Goal: Information Seeking & Learning: Learn about a topic

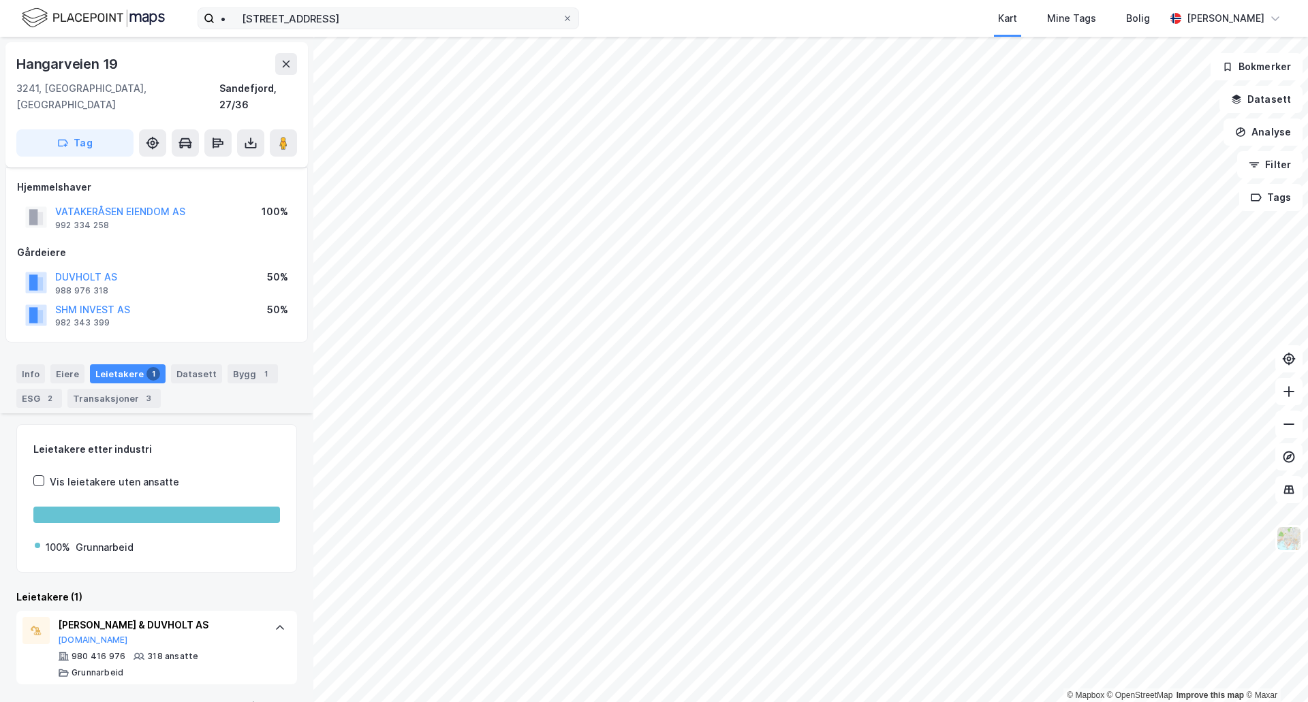
scroll to position [204, 0]
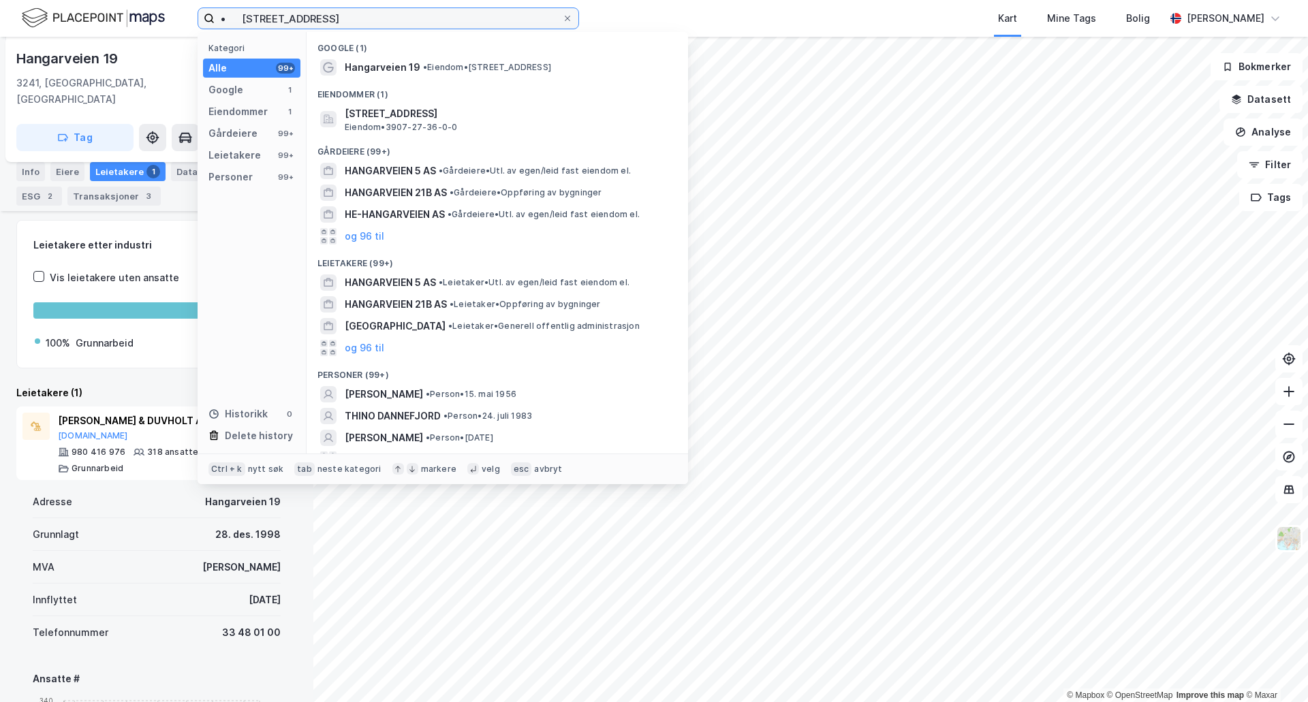
drag, startPoint x: 422, startPoint y: 17, endPoint x: 0, endPoint y: -31, distance: 425.1
click at [0, 0] on html "• [STREET_ADDRESS] Kategori Alle 99+ Google 1 Eiendommer 1 Gårdeiere 99+ Leieta…" at bounding box center [654, 351] width 1308 height 702
paste input "Reevegen 13"
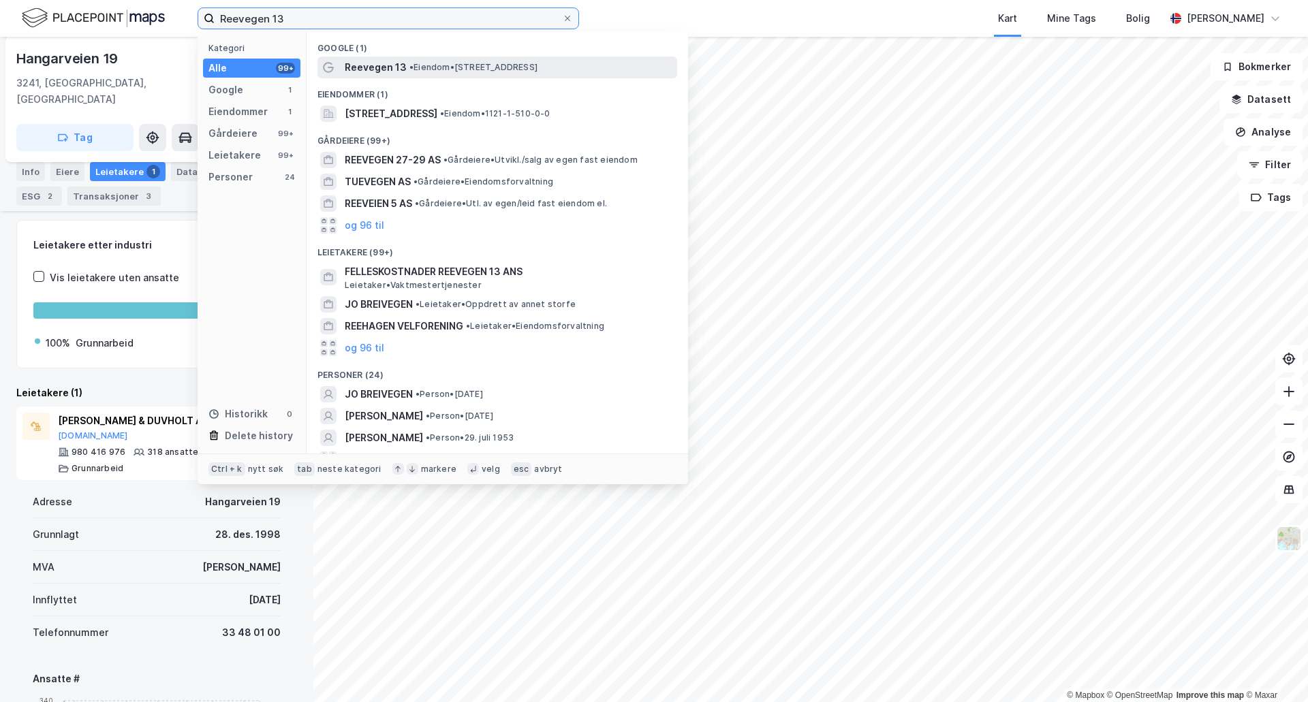
type input "Reevegen 13"
click at [412, 69] on span "•" at bounding box center [411, 67] width 4 height 10
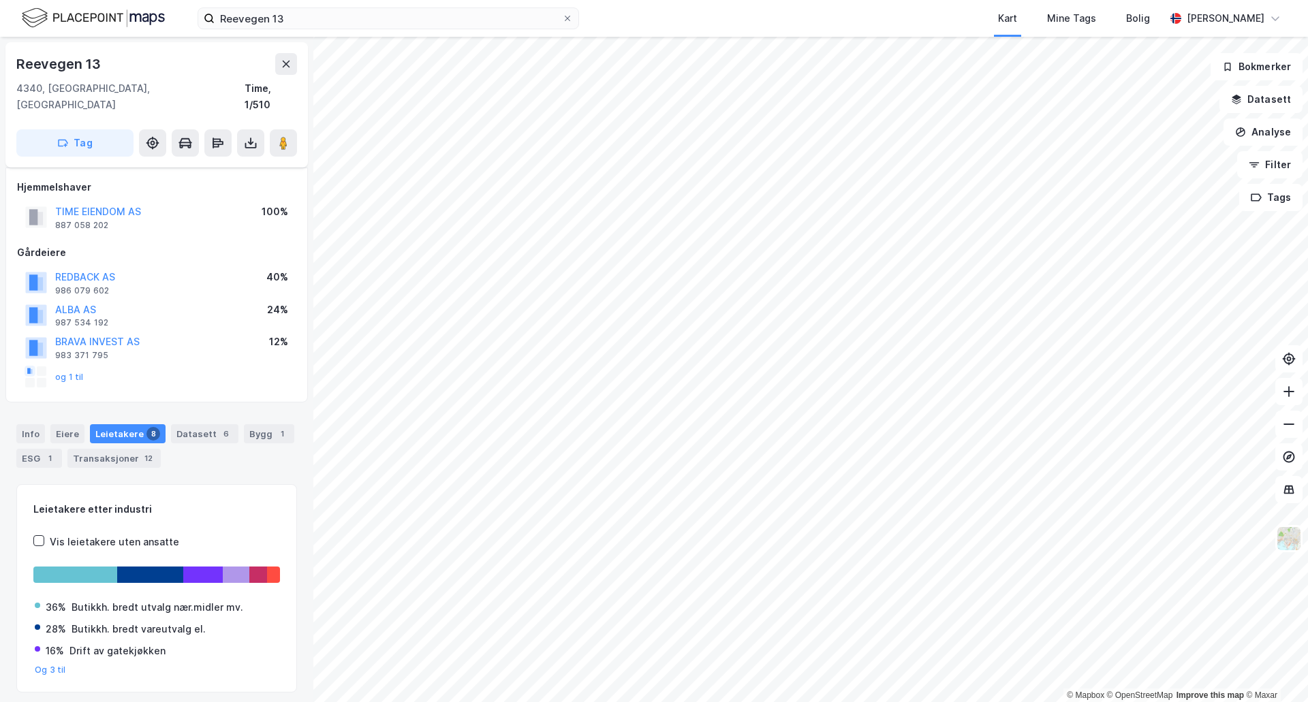
scroll to position [29, 0]
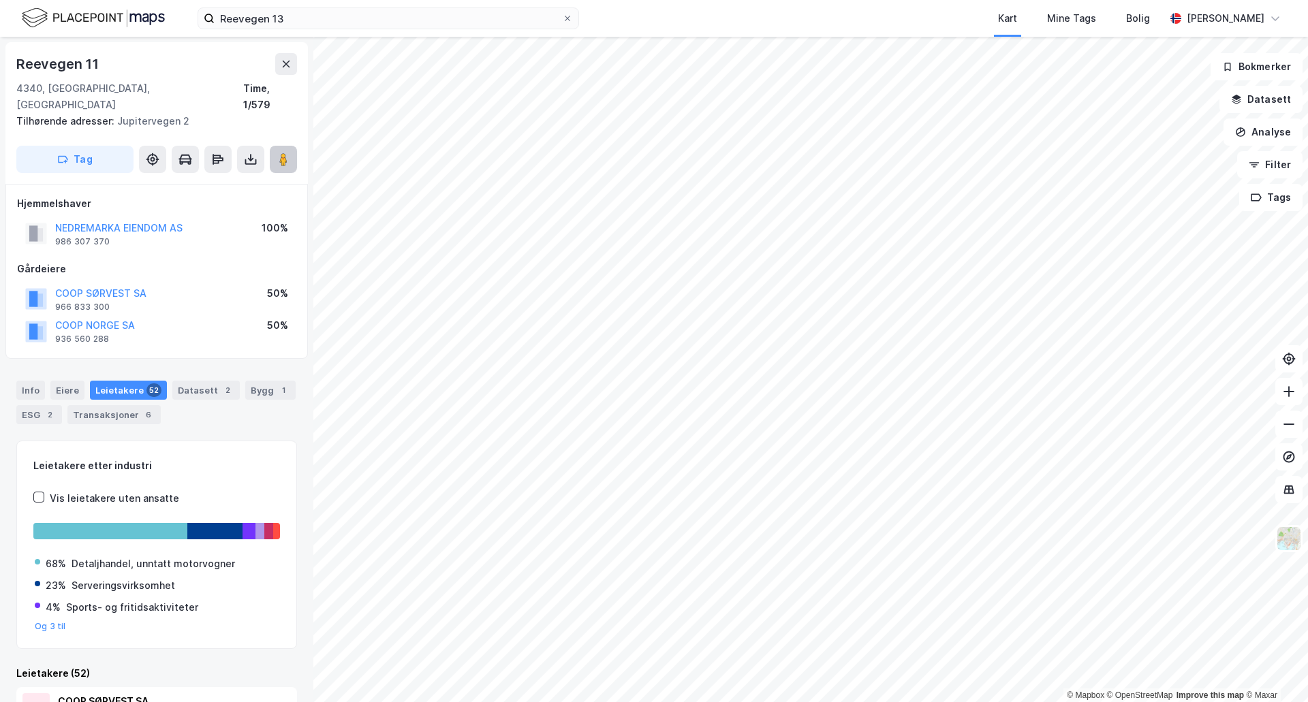
click at [279, 153] on icon at bounding box center [284, 160] width 14 height 14
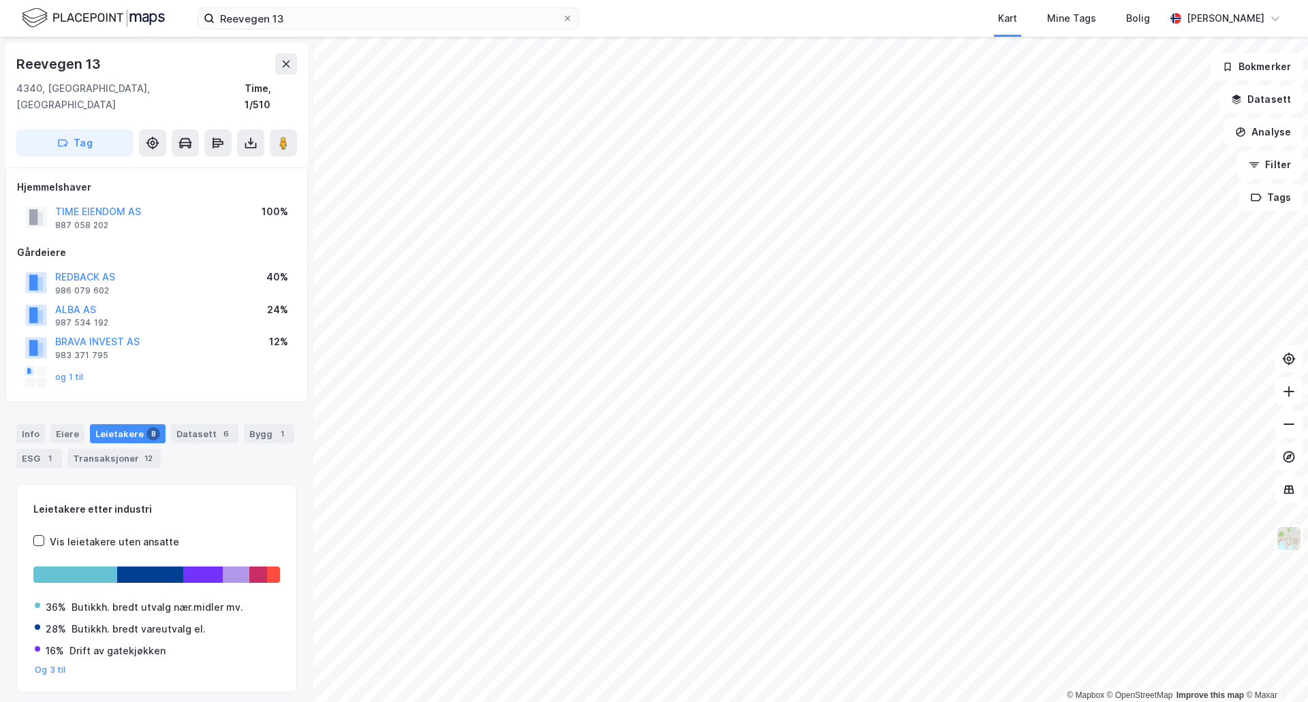
scroll to position [1, 0]
